Goal: Use online tool/utility

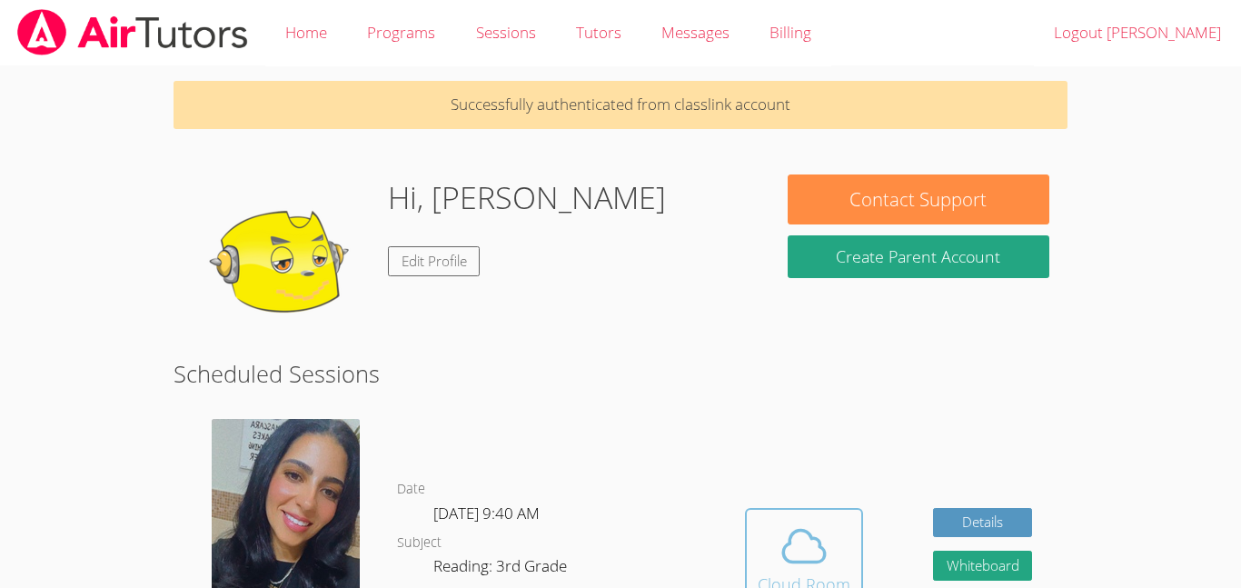
click at [753, 508] on button "Cloud Room" at bounding box center [804, 559] width 118 height 102
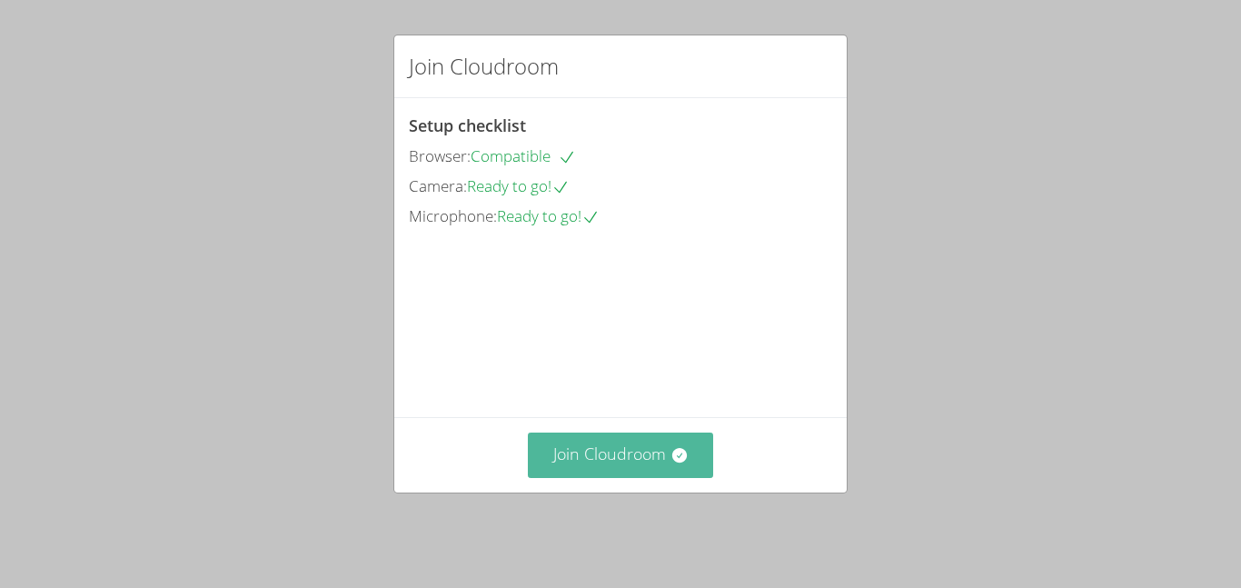
click at [681, 462] on icon at bounding box center [678, 455] width 15 height 15
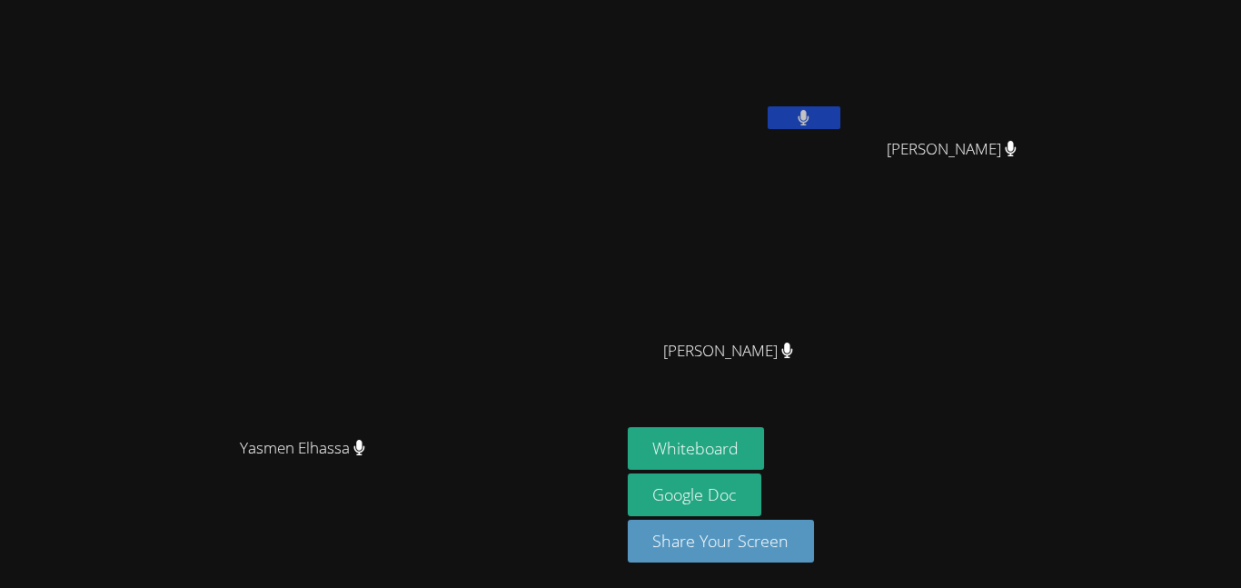
click at [840, 114] on button at bounding box center [803, 117] width 73 height 23
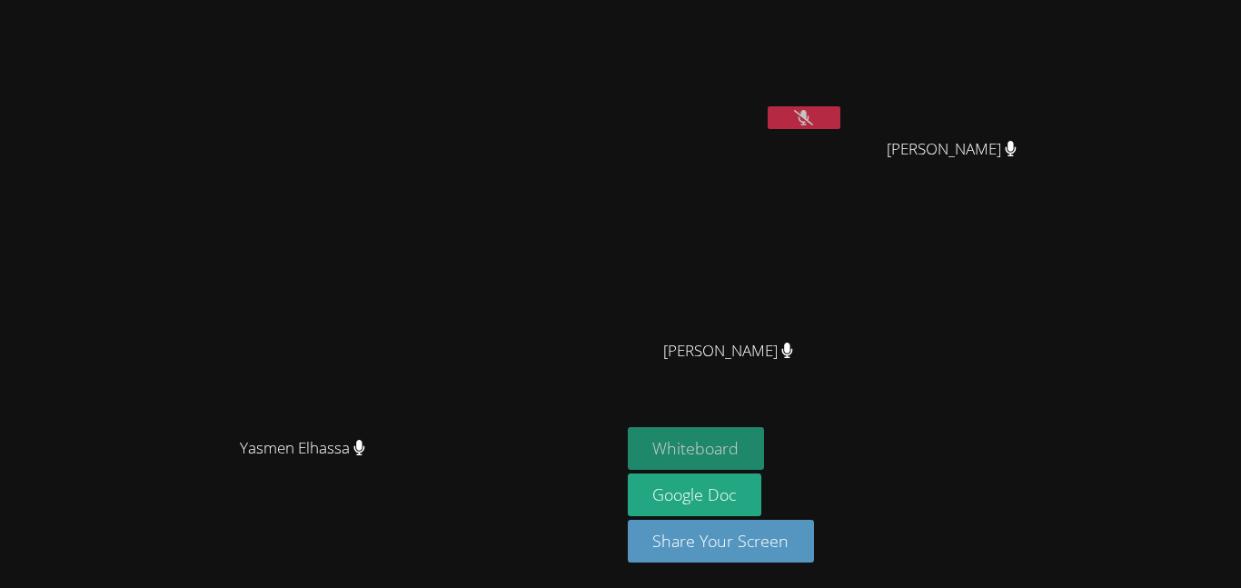
click at [765, 438] on button "Whiteboard" at bounding box center [696, 448] width 137 height 43
